Goal: Information Seeking & Learning: Learn about a topic

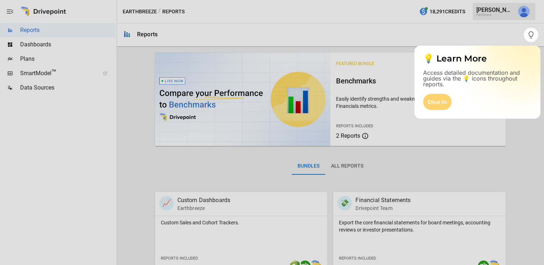
click at [444, 101] on div "Dive In" at bounding box center [437, 102] width 28 height 16
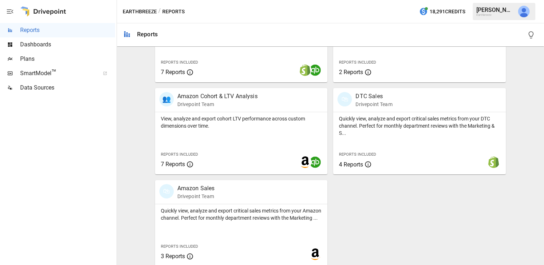
scroll to position [385, 0]
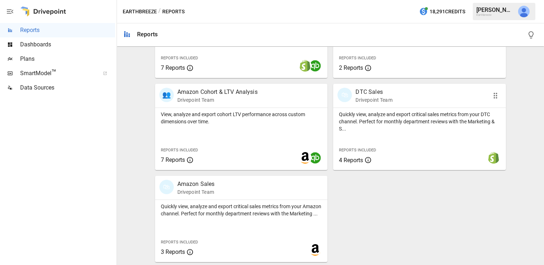
click at [383, 121] on p "Quickly view, analyze and export critical sales metrics from your DTC channel. …" at bounding box center [419, 122] width 161 height 22
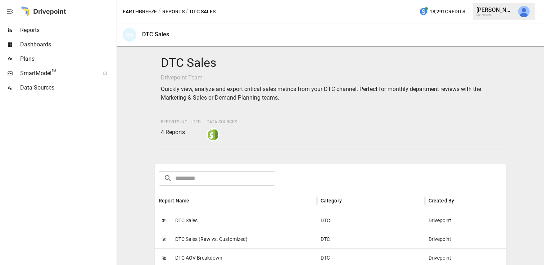
click at [232, 177] on input "text" at bounding box center [225, 178] width 100 height 14
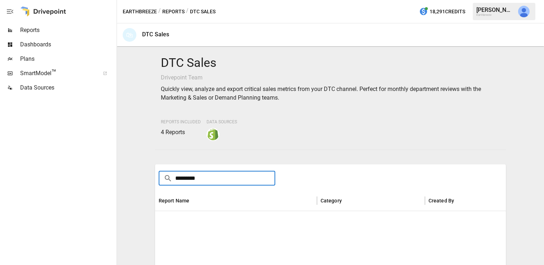
type input "*********"
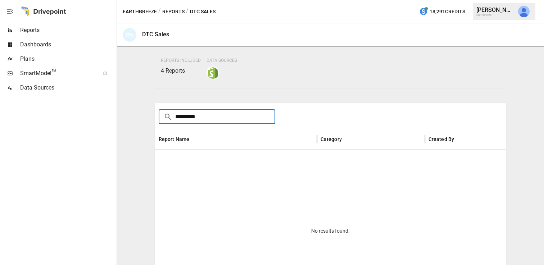
scroll to position [73, 0]
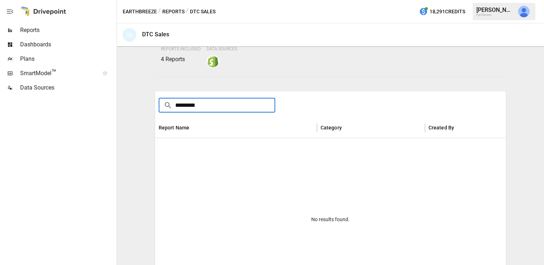
drag, startPoint x: 207, startPoint y: 104, endPoint x: 172, endPoint y: 103, distance: 34.9
click at [172, 103] on div "​ ********* ​" at bounding box center [217, 105] width 117 height 14
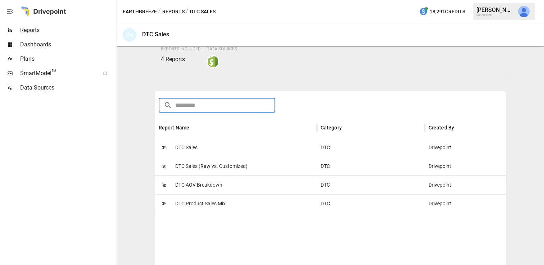
scroll to position [0, 0]
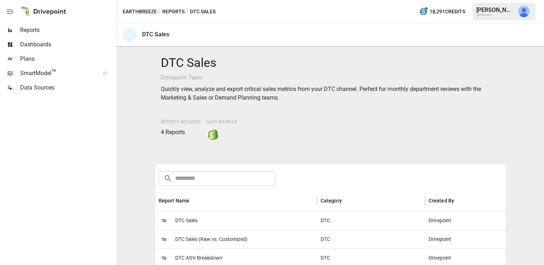
click at [173, 12] on button "Reports" at bounding box center [173, 11] width 22 height 9
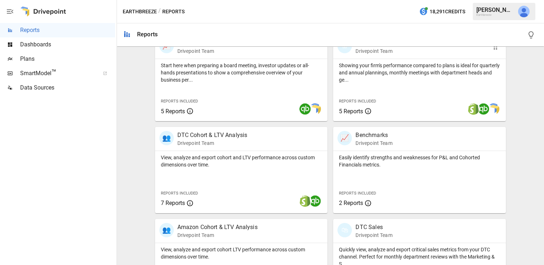
scroll to position [259, 0]
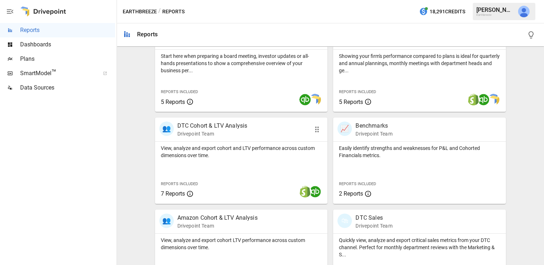
click at [308, 152] on p "View, analyze and export cohort and LTV performance across custom dimensions ov…" at bounding box center [241, 152] width 161 height 14
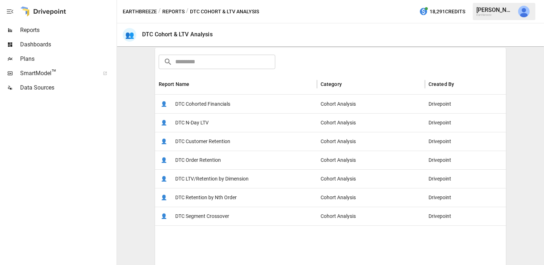
scroll to position [114, 0]
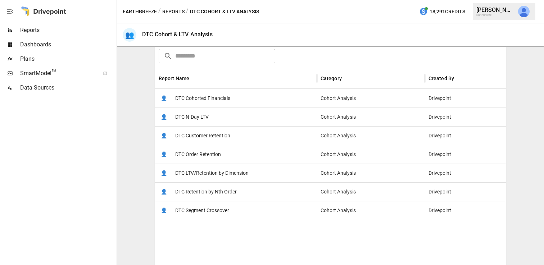
click at [287, 179] on div "👤 DTC LTV/Retention by Dimension" at bounding box center [236, 173] width 162 height 19
